Goal: Transaction & Acquisition: Book appointment/travel/reservation

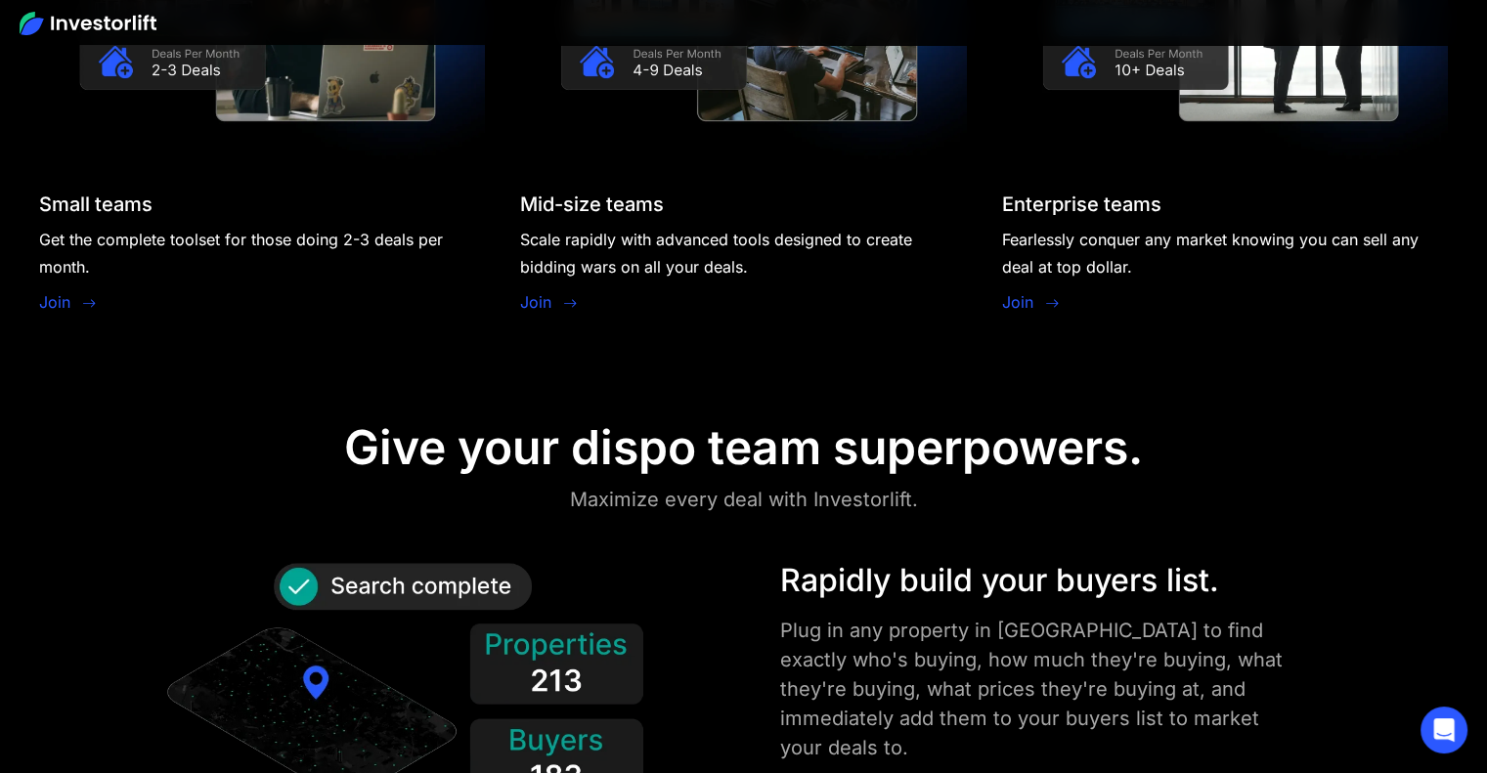
scroll to position [2053, 0]
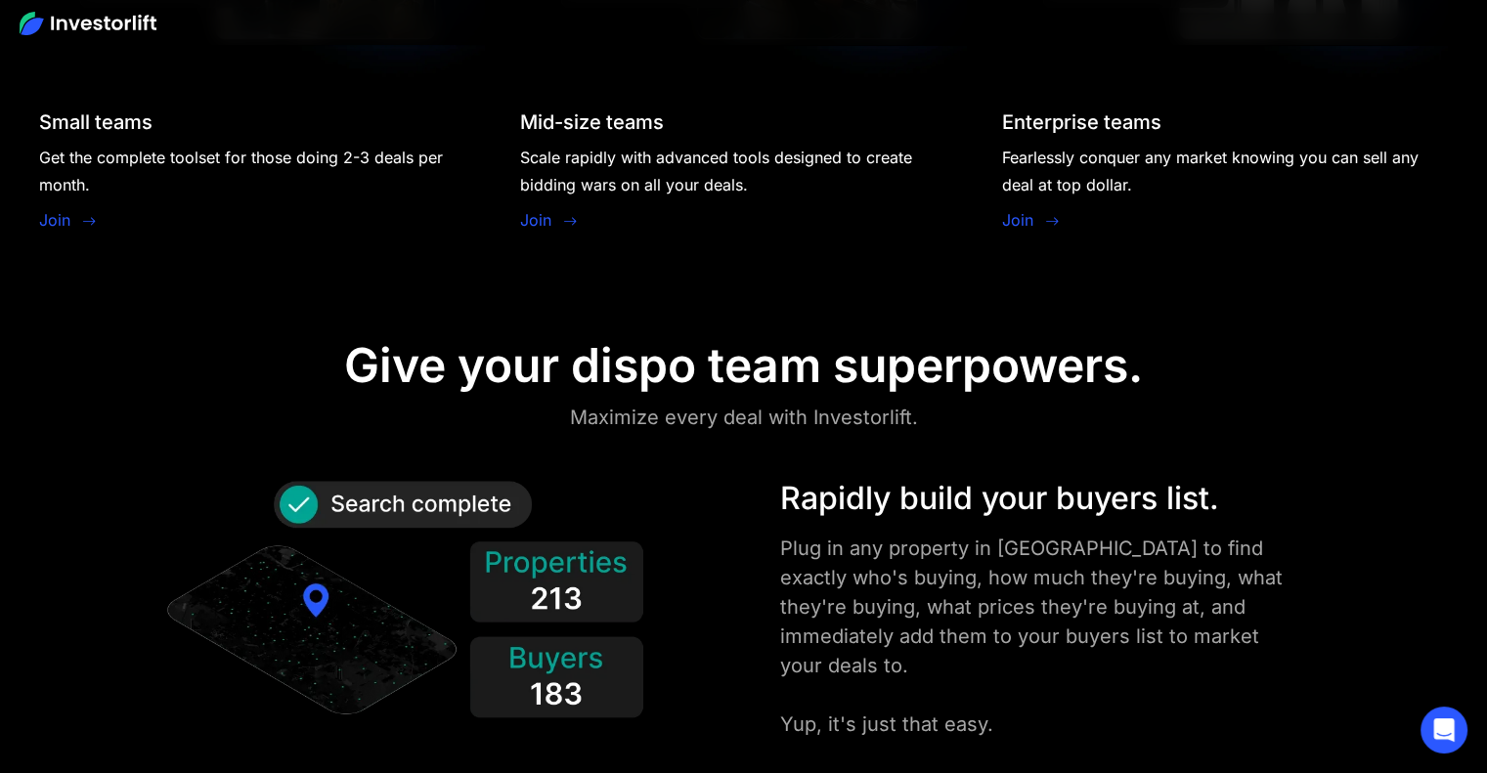
click at [62, 223] on link "Join" at bounding box center [54, 219] width 31 height 23
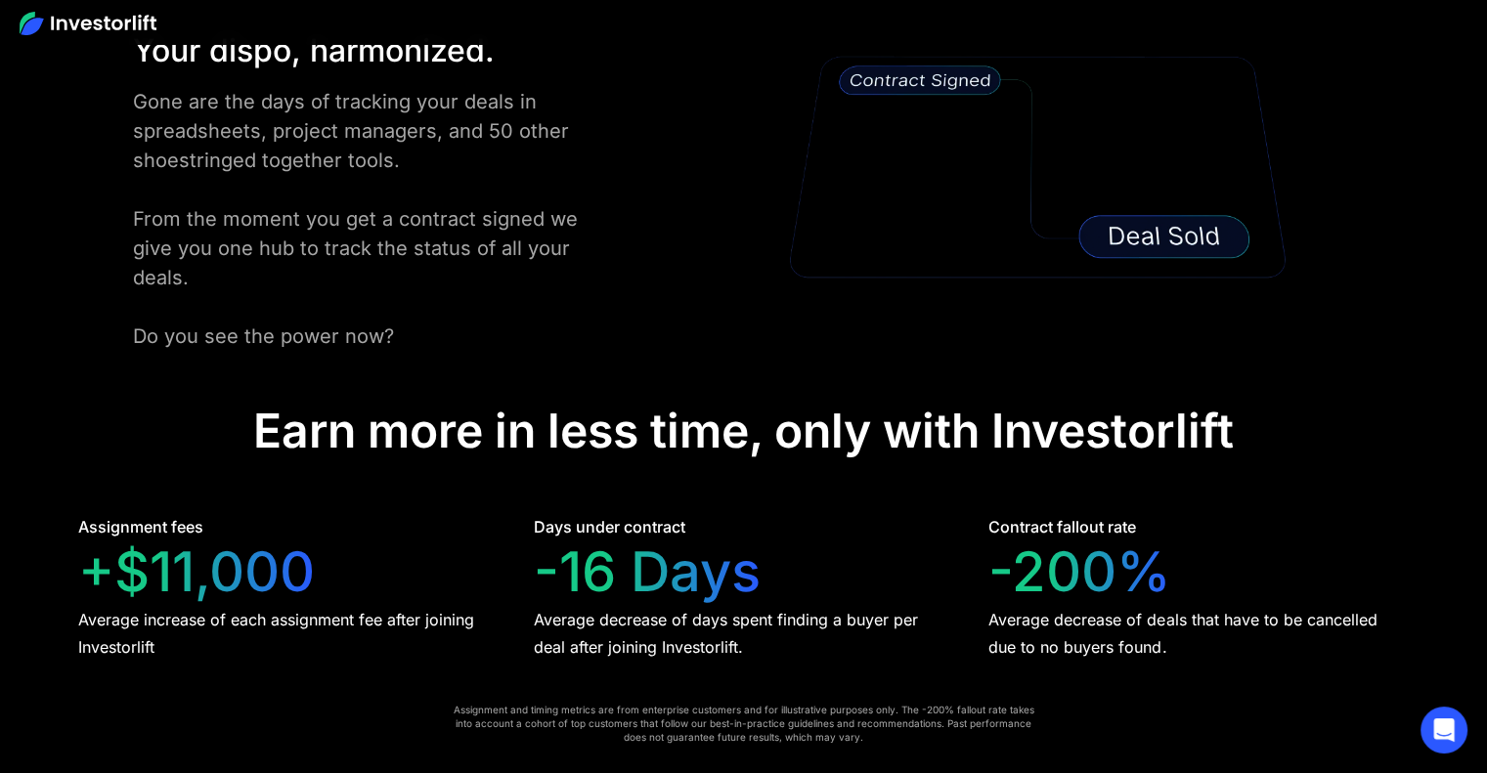
scroll to position [3716, 0]
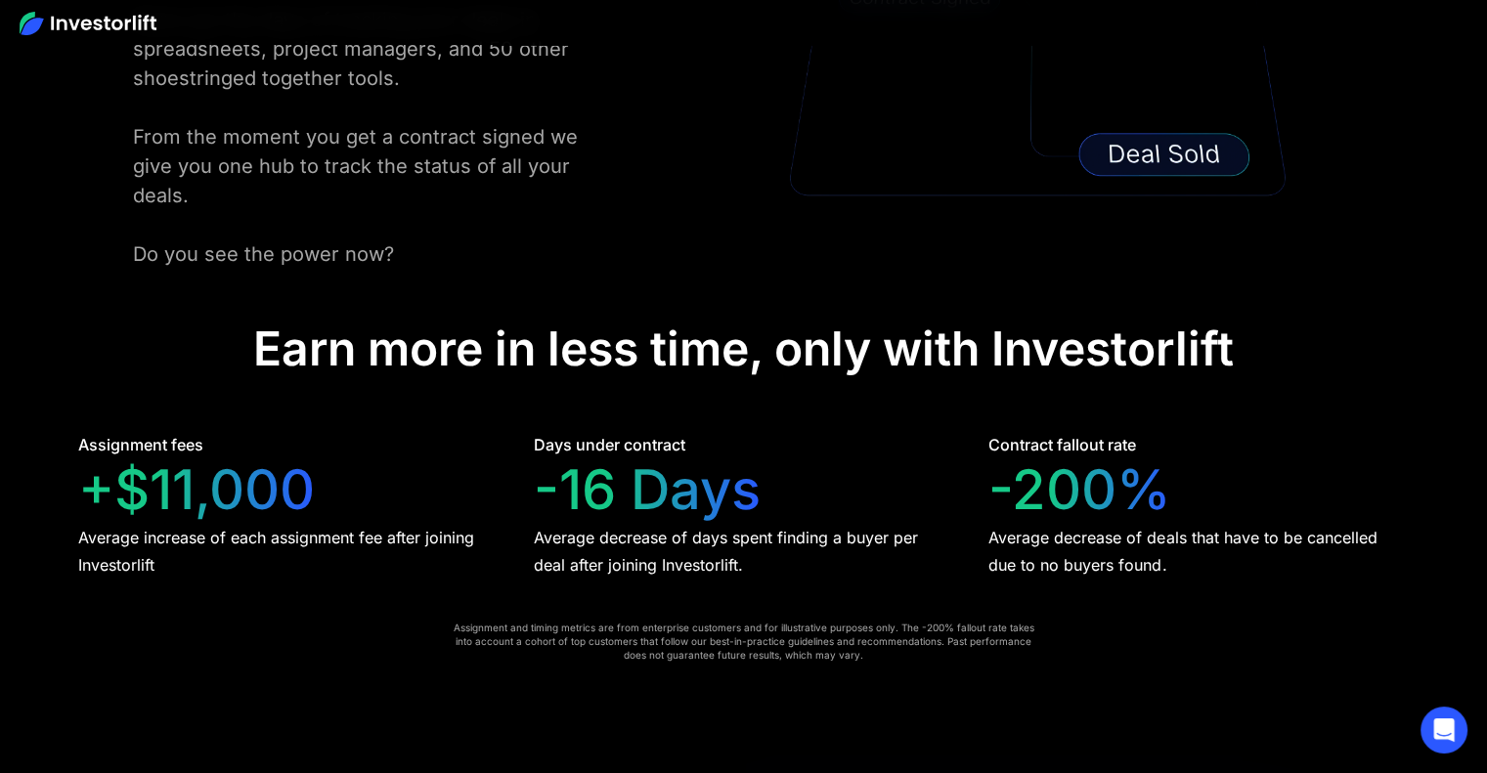
drag, startPoint x: 515, startPoint y: 255, endPoint x: 350, endPoint y: 269, distance: 165.8
drag, startPoint x: 350, startPoint y: 269, endPoint x: 200, endPoint y: 234, distance: 153.7
click at [200, 234] on div "Gone are the days of tracking your deals in spreadsheets, project managers, and…" at bounding box center [376, 136] width 486 height 264
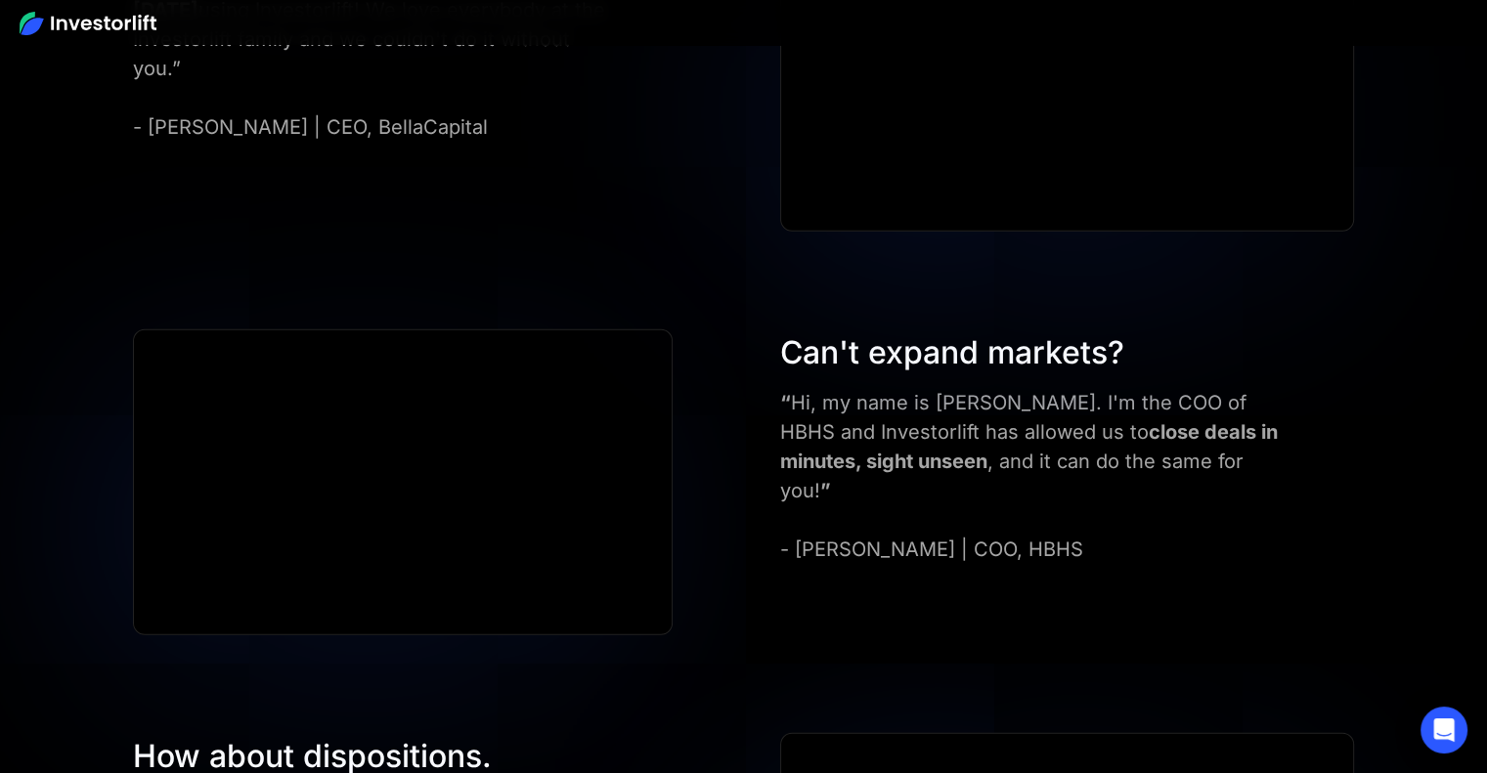
scroll to position [5671, 0]
